Goal: Task Accomplishment & Management: Use online tool/utility

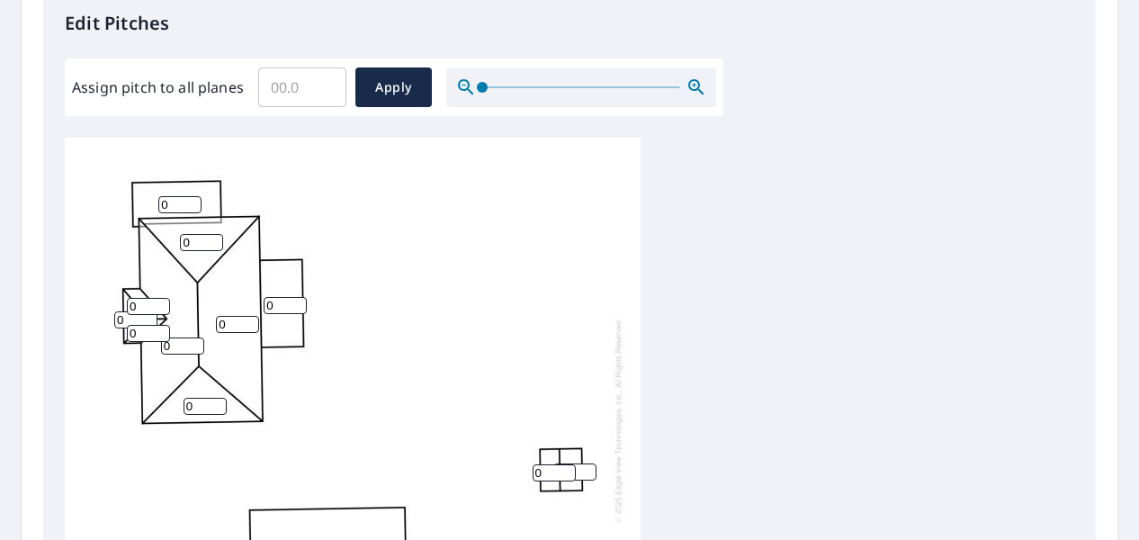
scroll to position [497, 0]
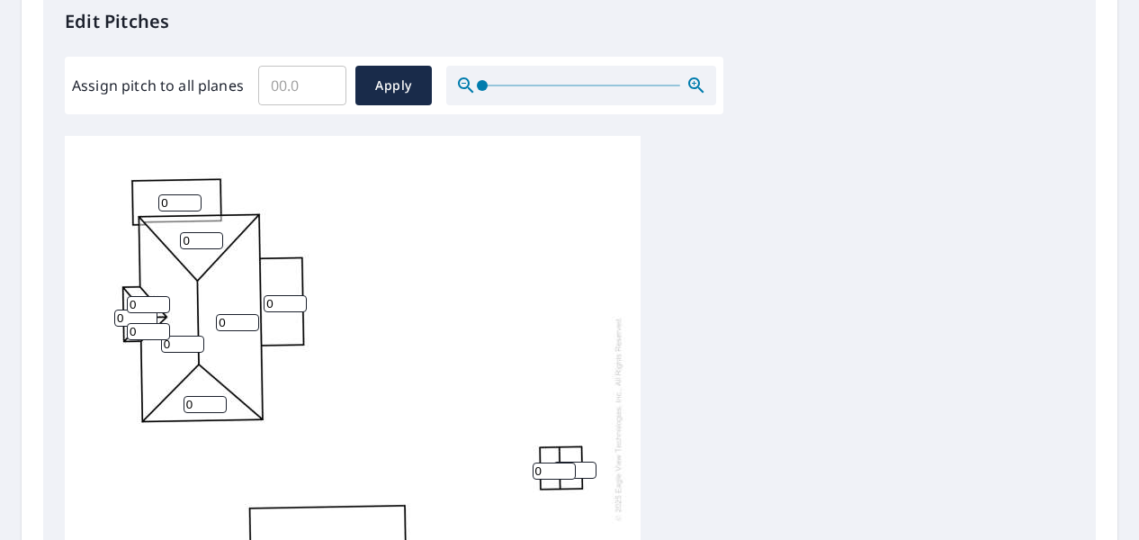
drag, startPoint x: 196, startPoint y: 237, endPoint x: 164, endPoint y: 230, distance: 33.2
click at [164, 230] on div "0 0 0 0 0 0 0 0 0 0 0 0 0" at bounding box center [353, 418] width 576 height 565
type input "4"
drag, startPoint x: 151, startPoint y: 309, endPoint x: 137, endPoint y: 309, distance: 14.4
click at [137, 309] on input "0" at bounding box center [148, 304] width 43 height 17
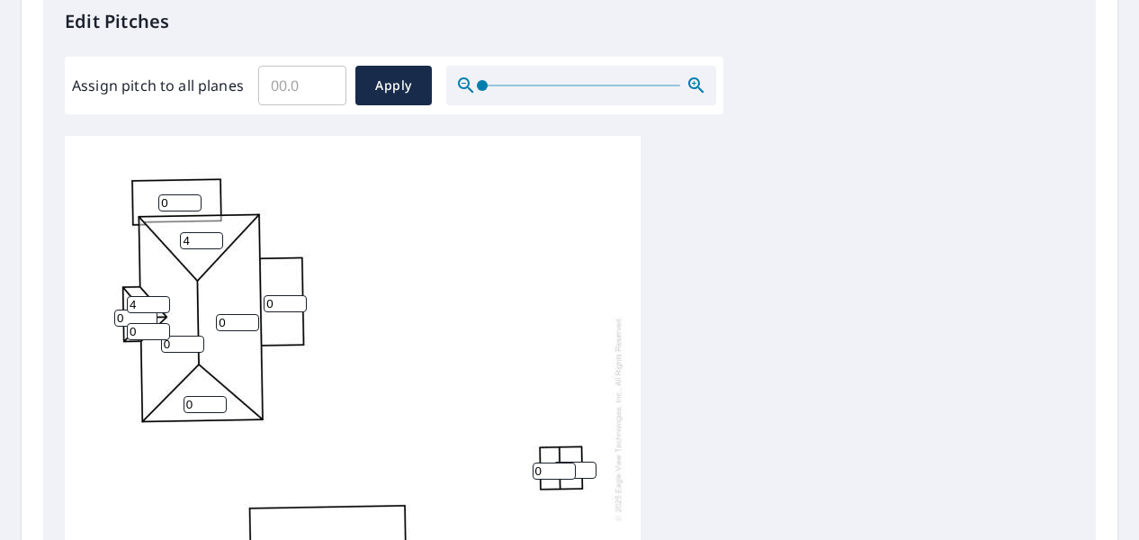
type input "4"
click at [126, 318] on input "0" at bounding box center [135, 317] width 43 height 17
type input "4"
drag, startPoint x: 139, startPoint y: 329, endPoint x: 97, endPoint y: 327, distance: 41.4
click at [97, 327] on div "0 0 0 0 4 0 0 0 0 0 4 4 0" at bounding box center [353, 418] width 576 height 565
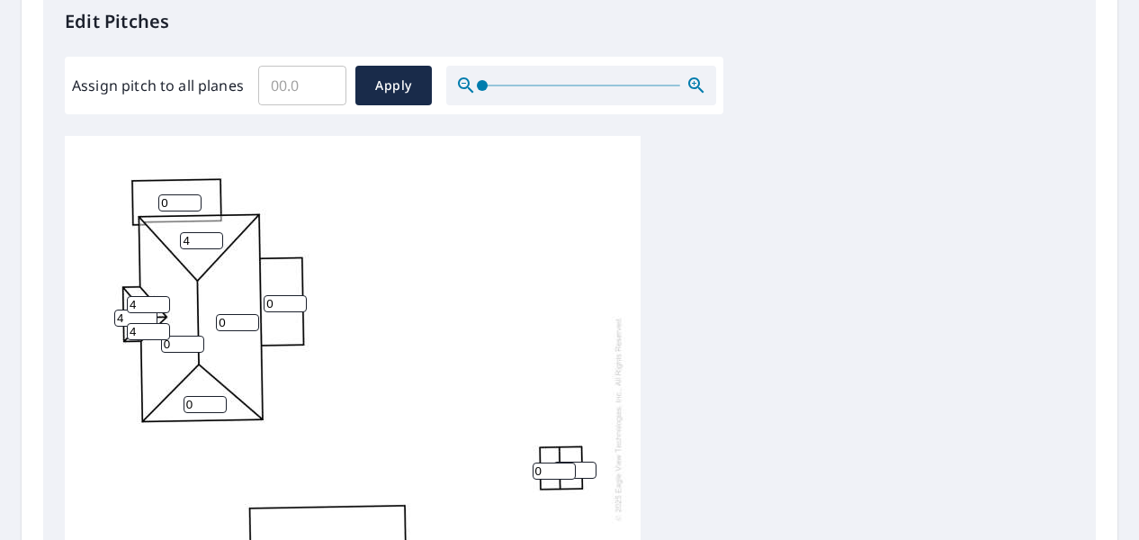
type input "4"
drag, startPoint x: 167, startPoint y: 343, endPoint x: 144, endPoint y: 343, distance: 23.4
click at [144, 343] on div "0 0 0 0 4 0 0 0 0 0 4 4 4" at bounding box center [353, 418] width 576 height 565
type input "3"
type input "4"
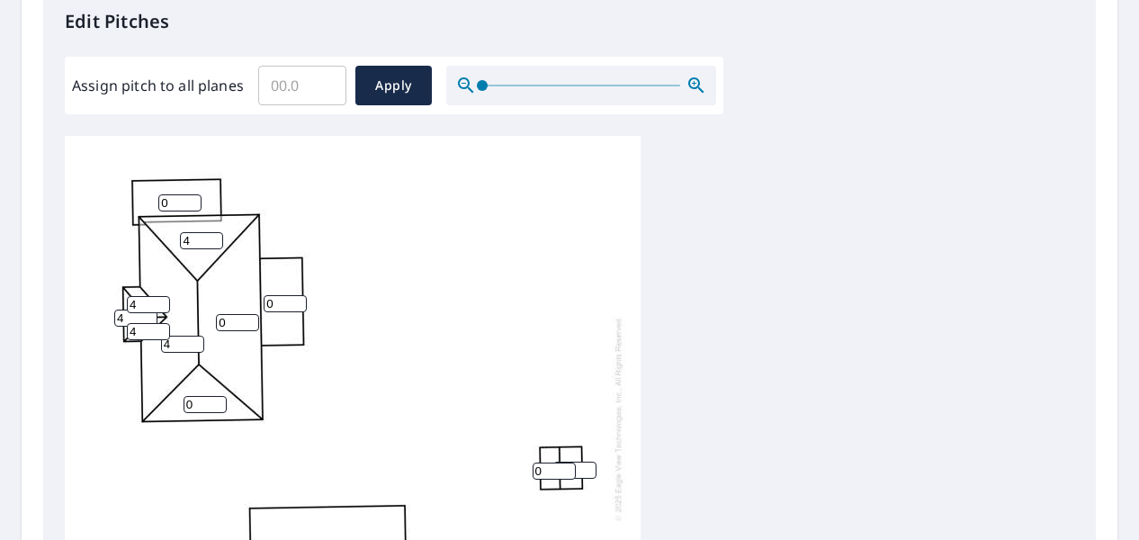
drag, startPoint x: 196, startPoint y: 401, endPoint x: 173, endPoint y: 400, distance: 23.4
click at [173, 400] on div "0 0 0 4 4 0 0 0 0 0 4 4 4" at bounding box center [353, 418] width 576 height 565
type input "4"
drag, startPoint x: 232, startPoint y: 318, endPoint x: 210, endPoint y: 317, distance: 22.5
click at [210, 317] on div "0 0 0 4 4 0 0 4 0 0 4 4 4" at bounding box center [353, 418] width 576 height 565
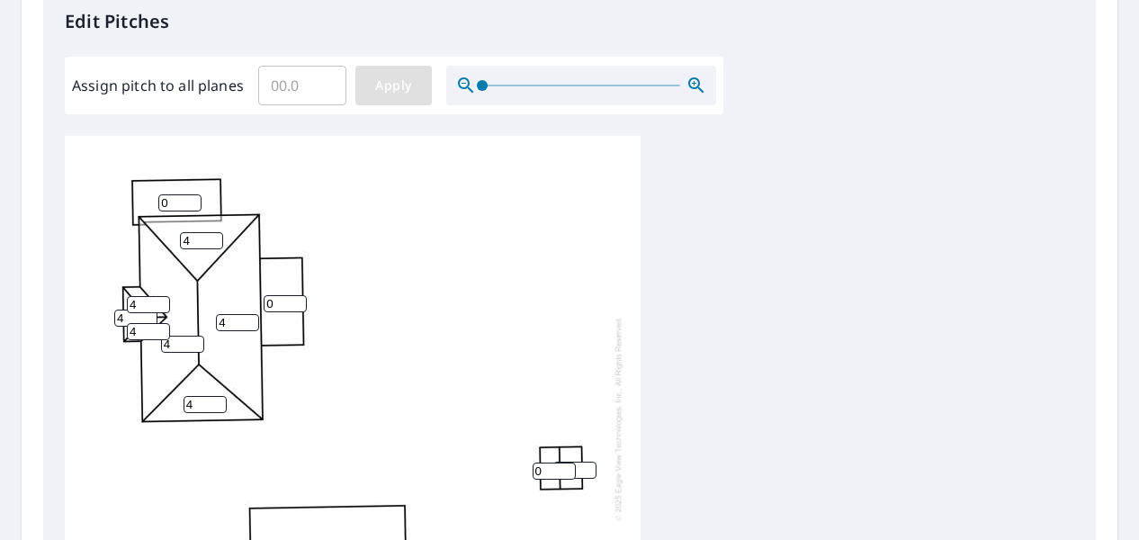
type input "4"
click at [407, 76] on span "Apply" at bounding box center [394, 86] width 48 height 22
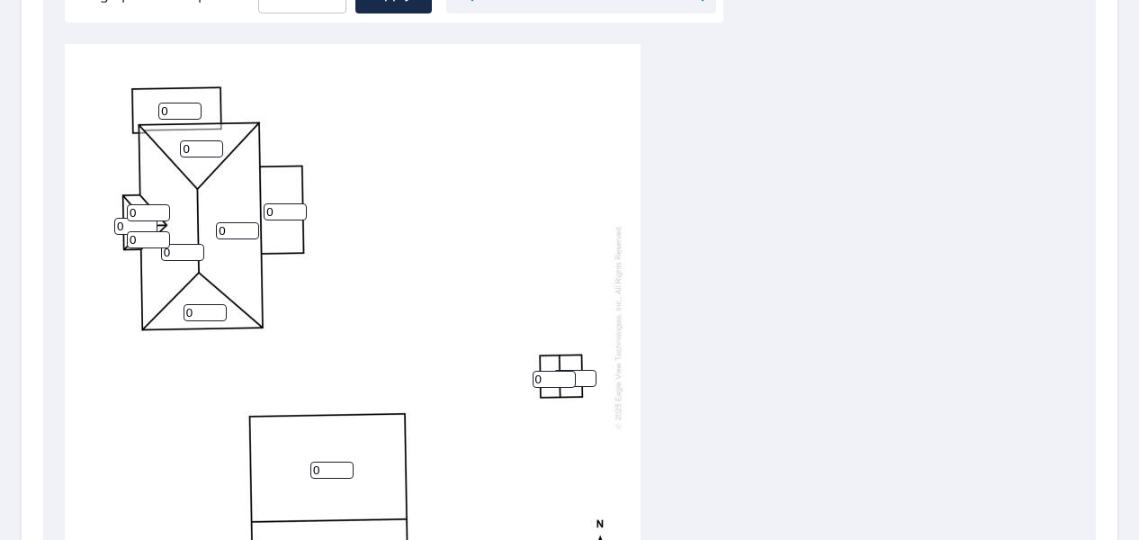
scroll to position [587, 0]
drag, startPoint x: 193, startPoint y: 153, endPoint x: 159, endPoint y: 147, distance: 34.8
click at [159, 147] on div "0 0 0 0 0 0 0 0 0 0 0 0 0" at bounding box center [353, 328] width 576 height 565
type input "4"
type input "2"
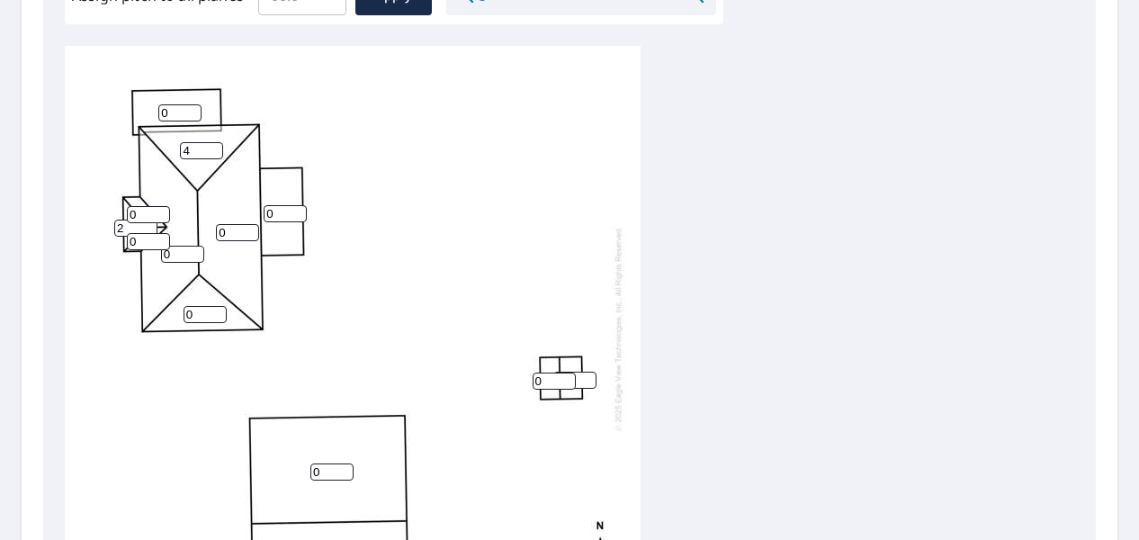
click at [141, 219] on input "2" at bounding box center [135, 227] width 43 height 17
click at [139, 216] on input "0" at bounding box center [148, 214] width 43 height 17
drag, startPoint x: 127, startPoint y: 208, endPoint x: 112, endPoint y: 203, distance: 15.1
type input "4"
click at [127, 206] on input "4" at bounding box center [148, 214] width 43 height 17
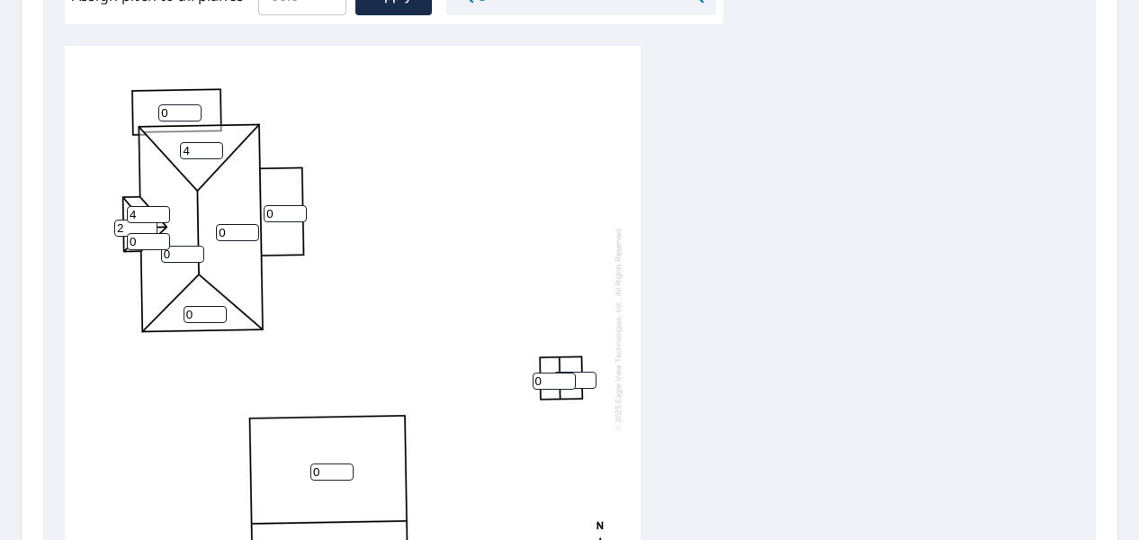
click at [113, 226] on div "0 0 0 0 4 0 0 0 0 0 2 4 0" at bounding box center [353, 328] width 576 height 565
type input "4"
drag, startPoint x: 143, startPoint y: 241, endPoint x: 130, endPoint y: 237, distance: 13.4
click at [130, 237] on input "0" at bounding box center [148, 241] width 43 height 17
type input "4"
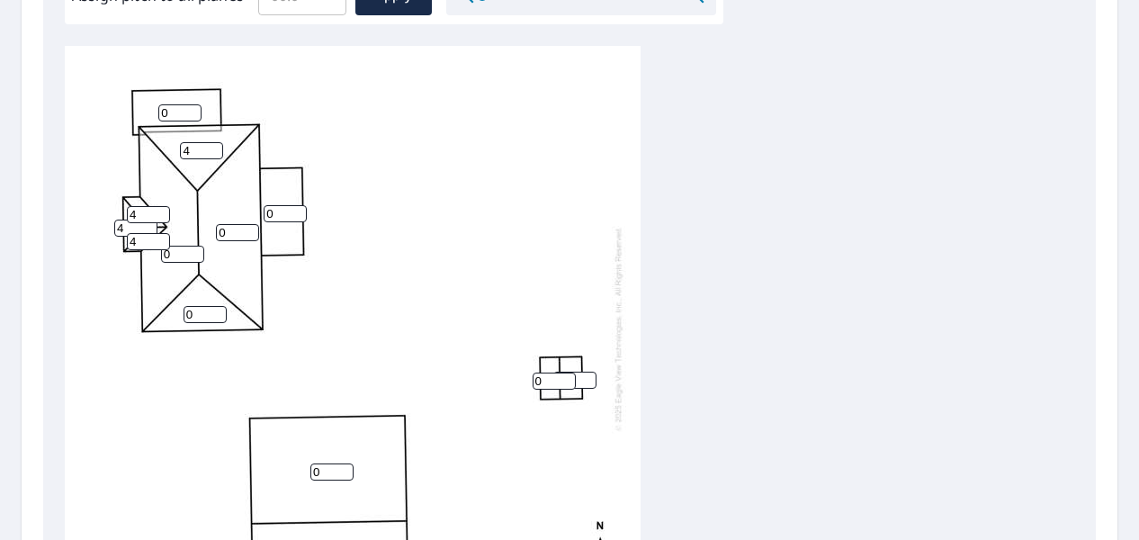
click at [170, 256] on input "0" at bounding box center [182, 254] width 43 height 17
type input "4"
drag, startPoint x: 201, startPoint y: 309, endPoint x: 166, endPoint y: 305, distance: 34.4
click at [166, 305] on div "0 0 0 4 4 0 0 0 0 0 4 4 4" at bounding box center [353, 328] width 576 height 565
type input "4"
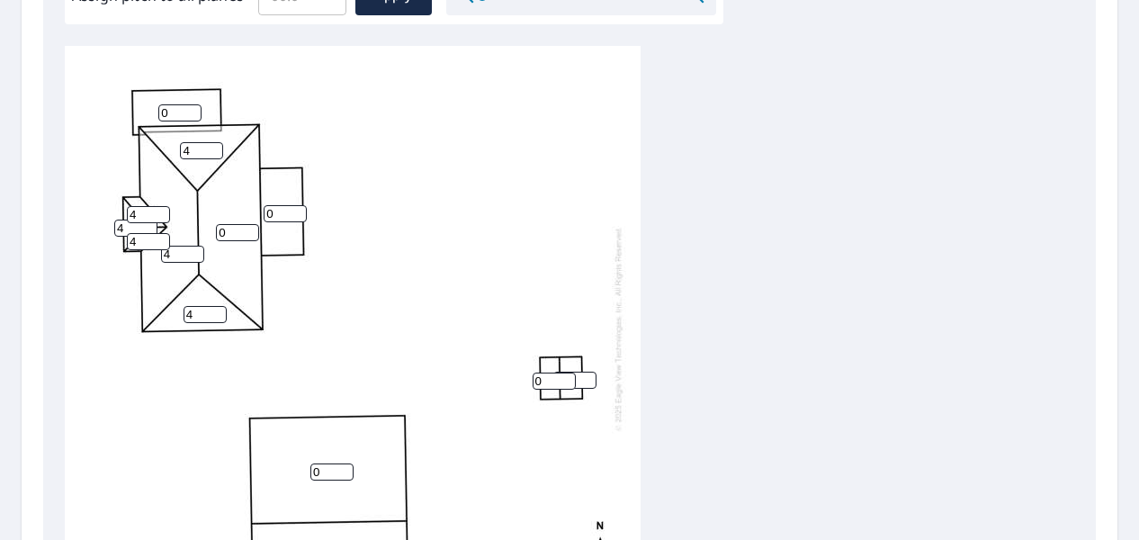
drag, startPoint x: 230, startPoint y: 228, endPoint x: 192, endPoint y: 228, distance: 38.7
click at [192, 228] on div "0 0 0 4 4 0 0 4 0 0 4 4 4" at bounding box center [353, 328] width 576 height 565
type input "4"
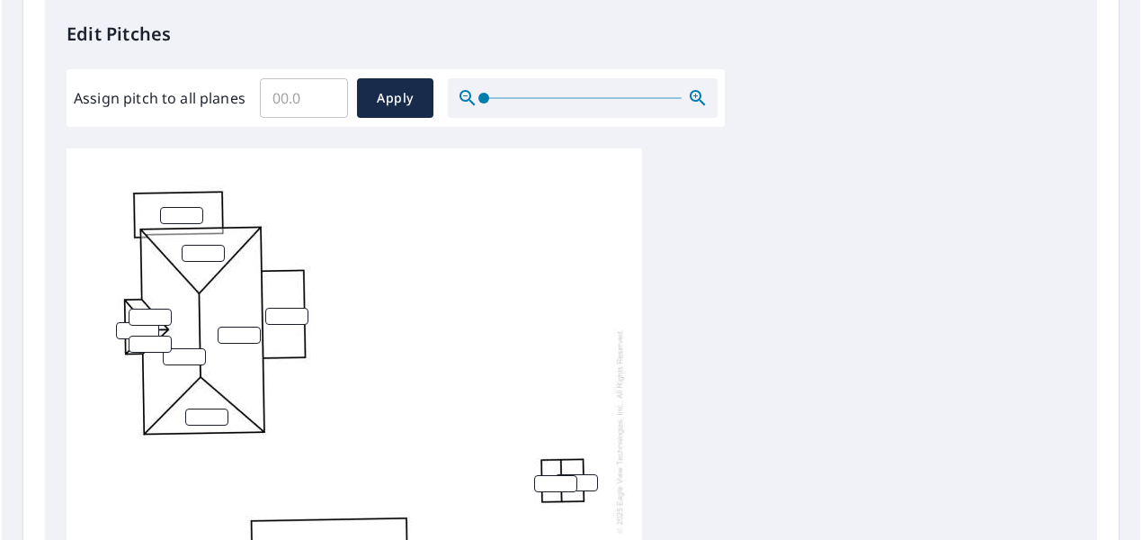
scroll to position [488, 0]
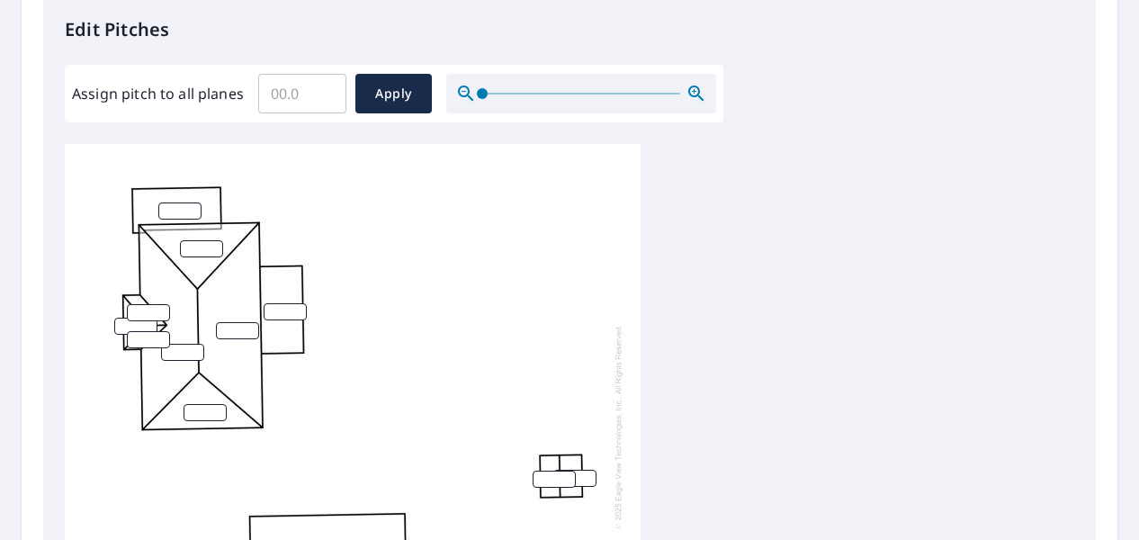
click at [189, 246] on input "number" at bounding box center [201, 248] width 43 height 17
type input "4"
click at [144, 313] on input "number" at bounding box center [148, 312] width 43 height 17
type input "4"
click at [123, 327] on input "number" at bounding box center [135, 326] width 43 height 17
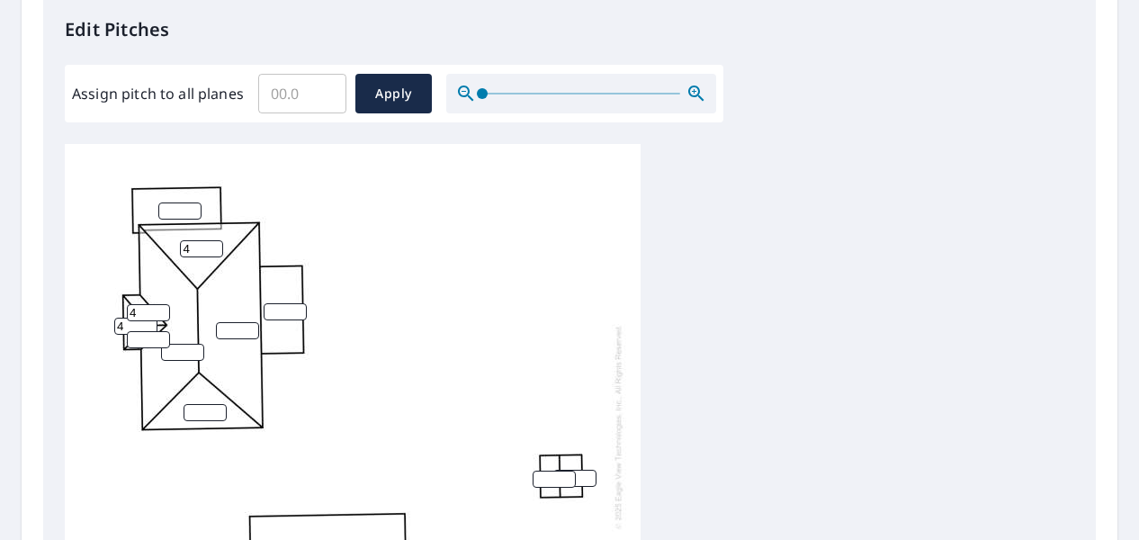
type input "4"
click at [135, 336] on input "number" at bounding box center [148, 339] width 43 height 17
type input "4"
click at [182, 350] on input "number" at bounding box center [182, 352] width 43 height 17
type input "4"
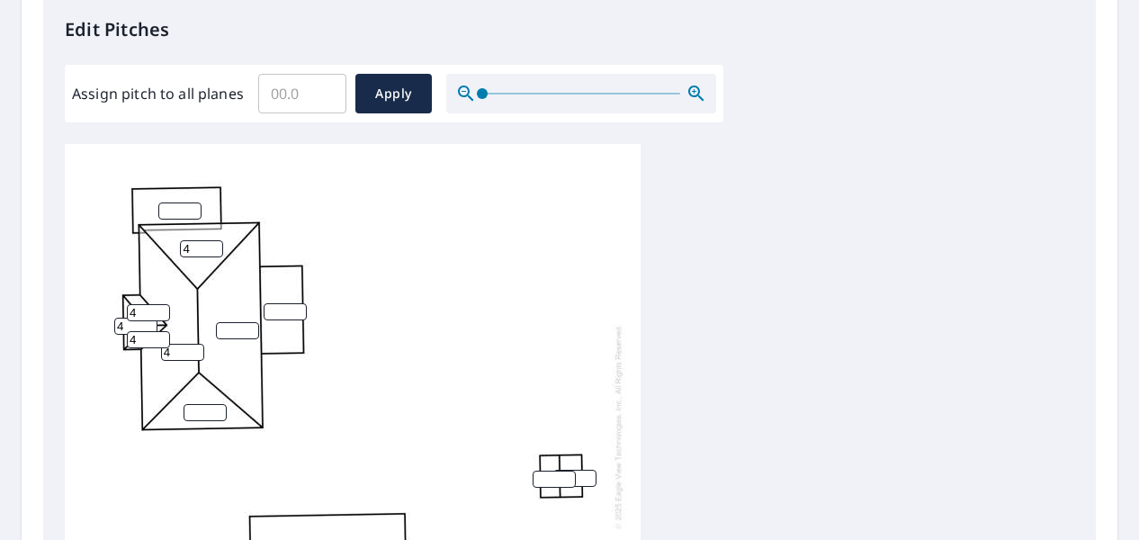
click at [203, 408] on input "number" at bounding box center [205, 412] width 43 height 17
type input "4"
click at [227, 327] on input "number" at bounding box center [237, 330] width 43 height 17
type input "4"
click at [388, 96] on span "Apply" at bounding box center [394, 94] width 48 height 22
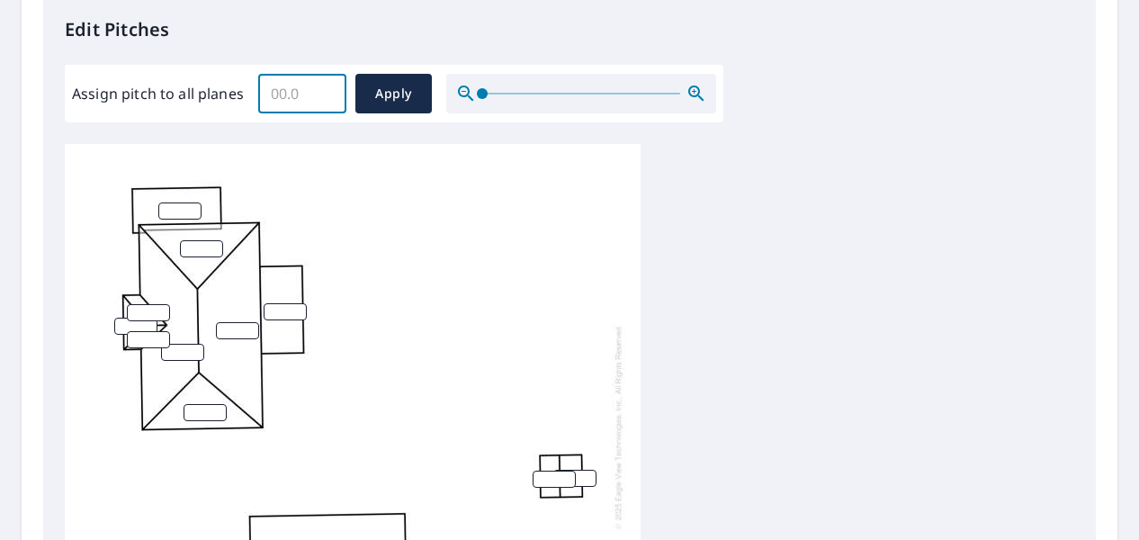
click at [297, 94] on input "Assign pitch to all planes" at bounding box center [302, 93] width 88 height 50
type input "4"
click at [402, 101] on span "Apply" at bounding box center [394, 94] width 48 height 22
type input "4"
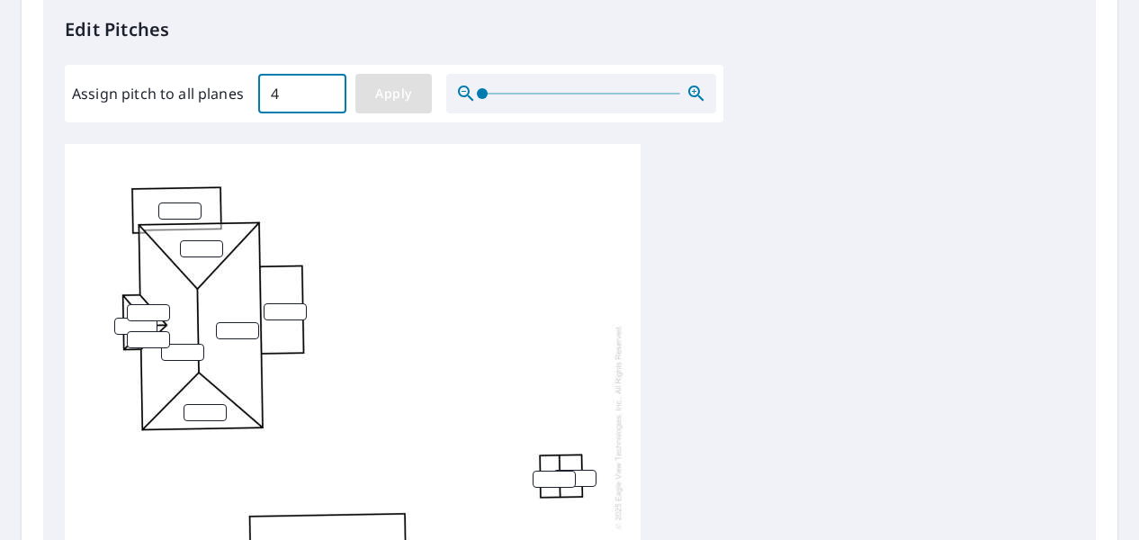
type input "4"
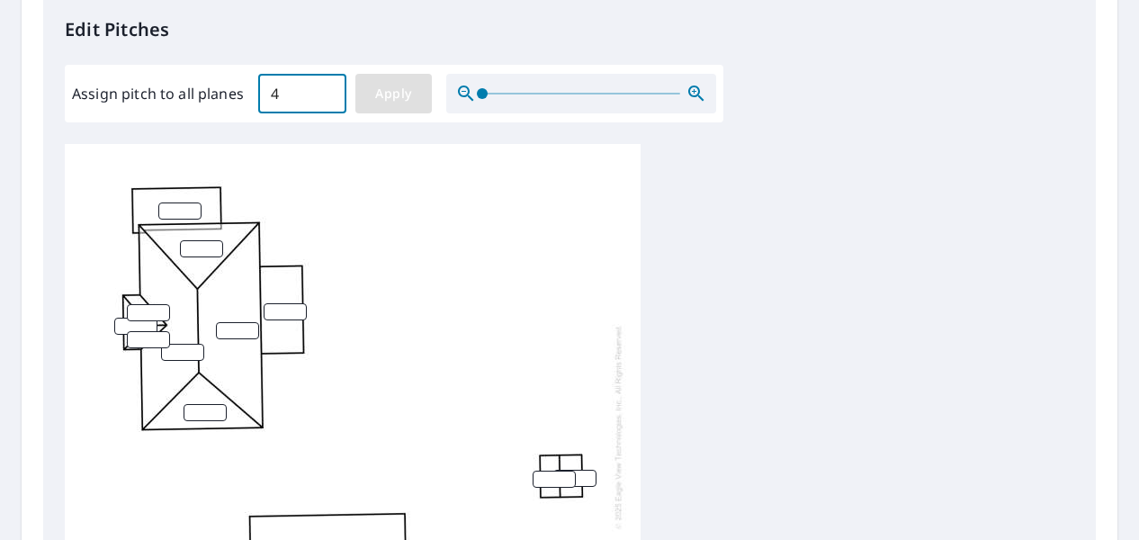
type input "4"
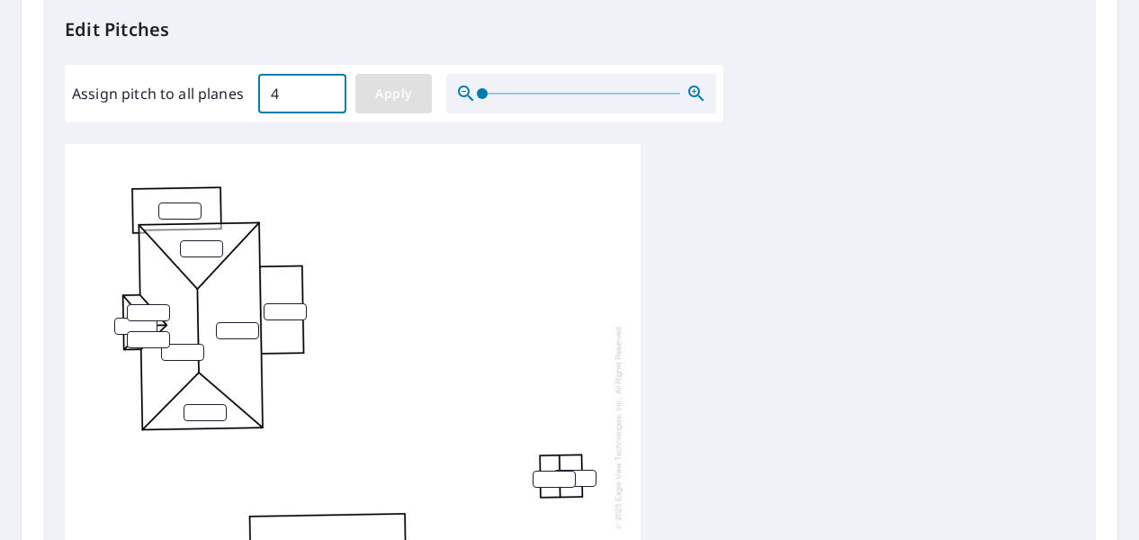
type input "4"
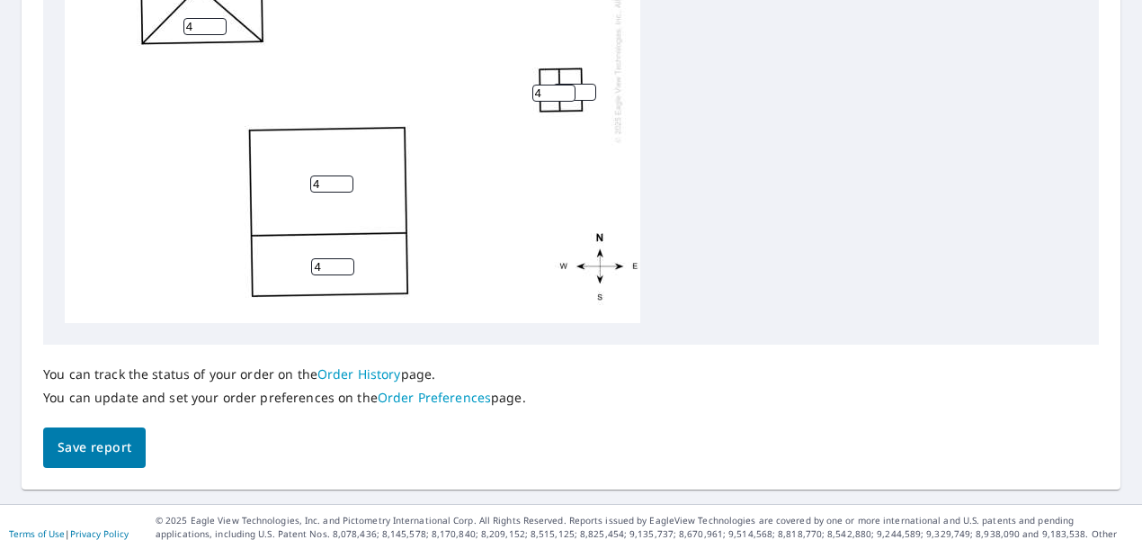
scroll to position [883, 0]
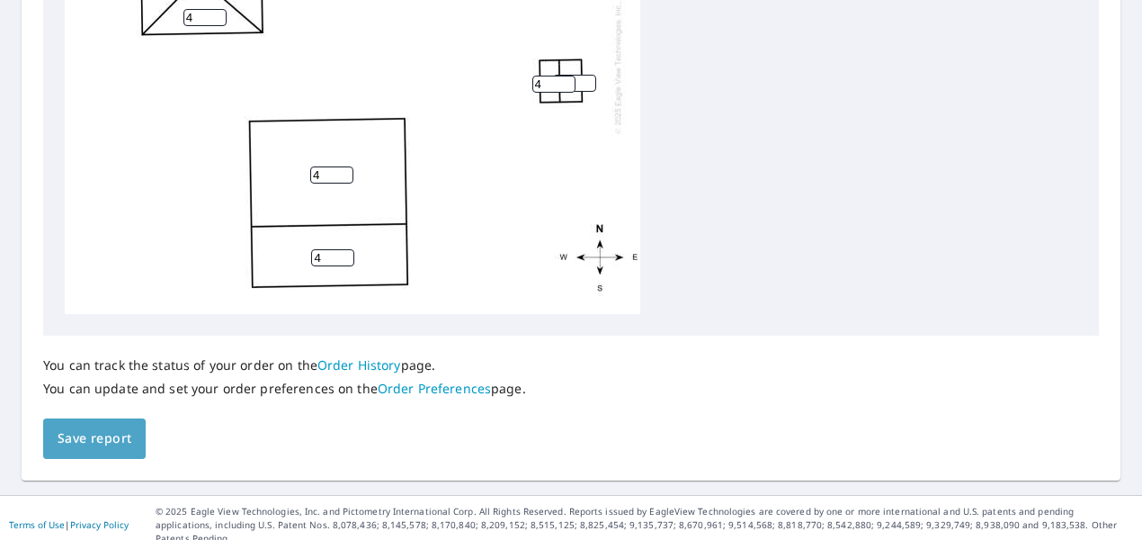
click at [98, 435] on span "Save report" at bounding box center [95, 438] width 74 height 22
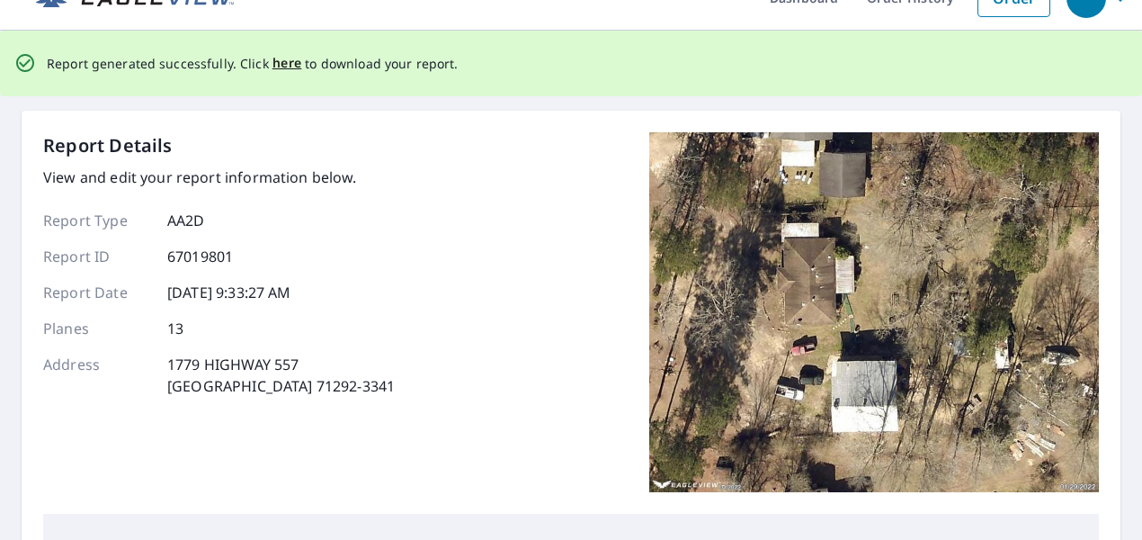
scroll to position [0, 0]
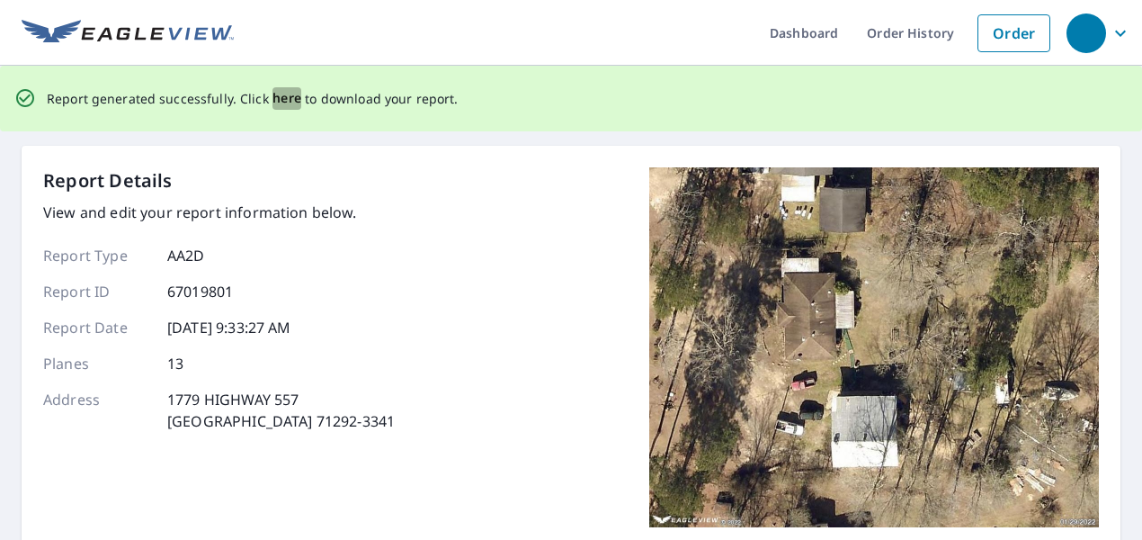
click at [283, 99] on span "here" at bounding box center [288, 98] width 30 height 22
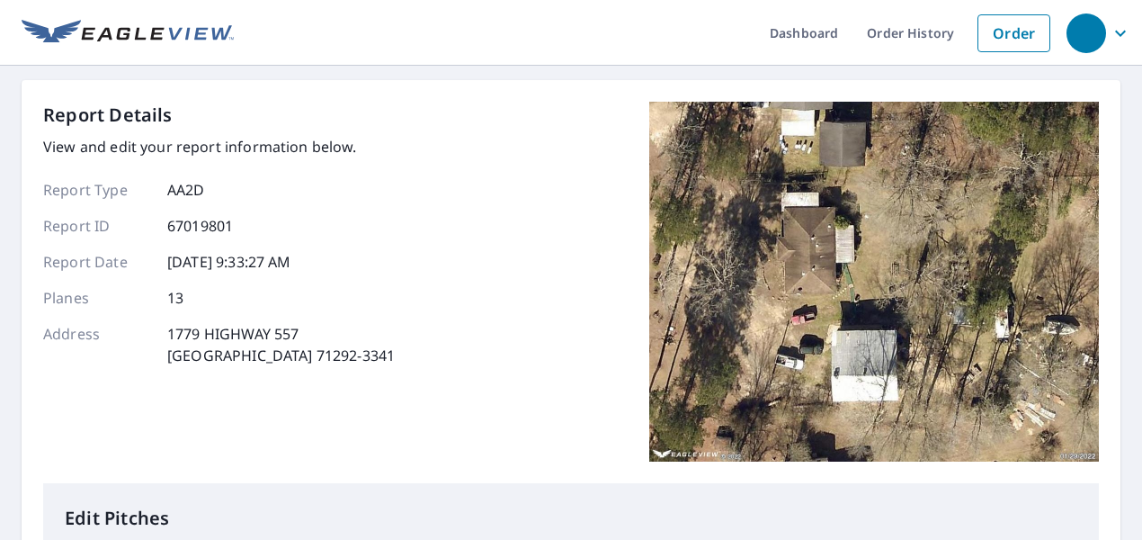
scroll to position [471, 0]
